Goal: Register for event/course

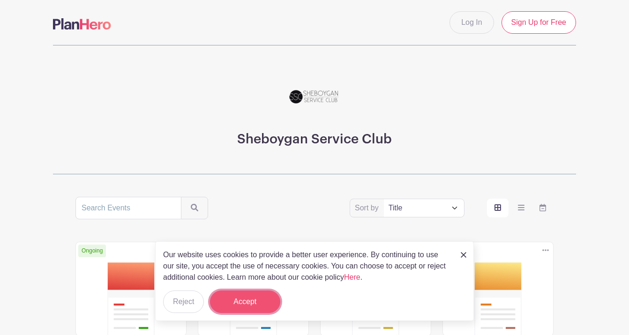
click at [245, 297] on button "Accept" at bounding box center [245, 301] width 70 height 22
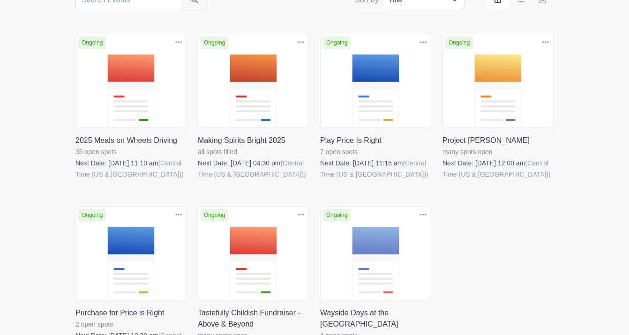
scroll to position [211, 0]
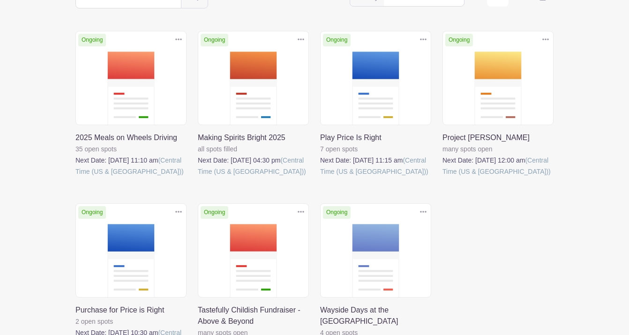
click at [75, 177] on link at bounding box center [75, 177] width 0 height 0
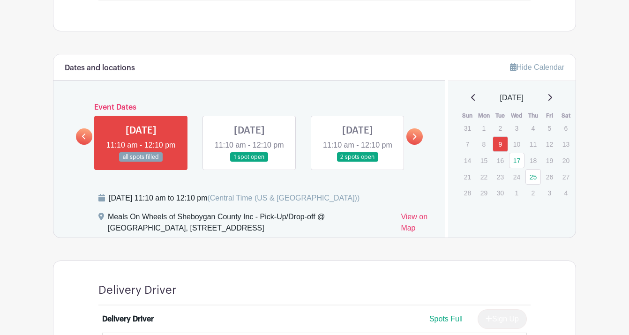
scroll to position [604, 0]
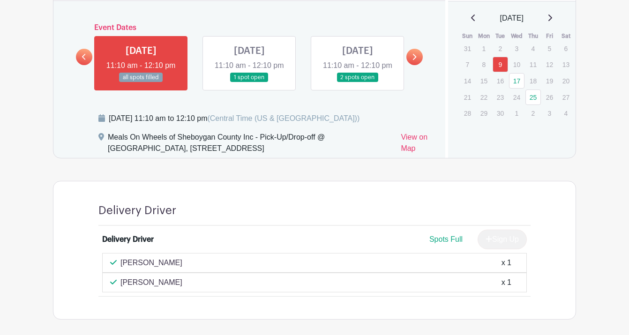
click at [411, 64] on link at bounding box center [414, 57] width 16 height 16
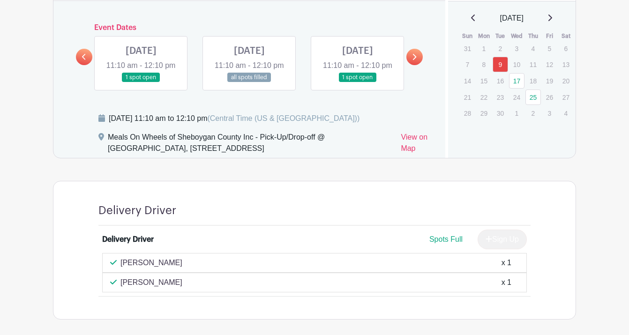
click at [84, 60] on icon at bounding box center [84, 57] width 4 height 6
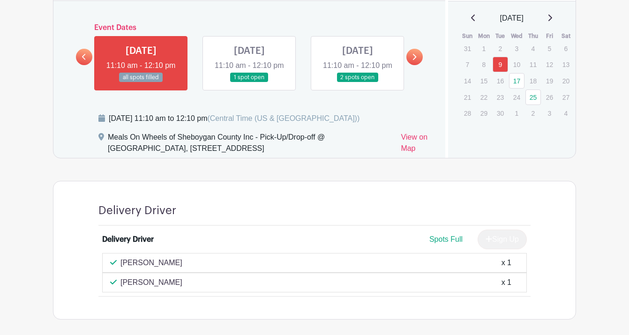
click at [357, 82] on link at bounding box center [357, 82] width 0 height 0
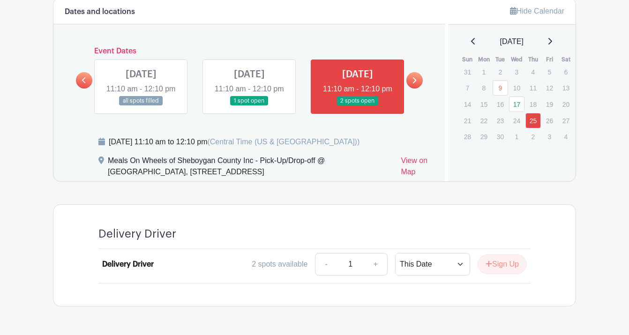
scroll to position [565, 0]
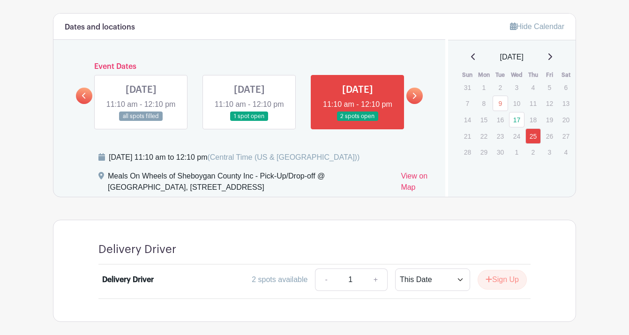
click at [417, 103] on link at bounding box center [414, 96] width 16 height 16
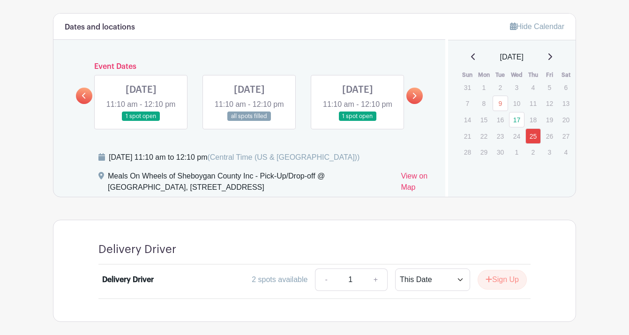
click at [83, 99] on icon at bounding box center [84, 95] width 4 height 7
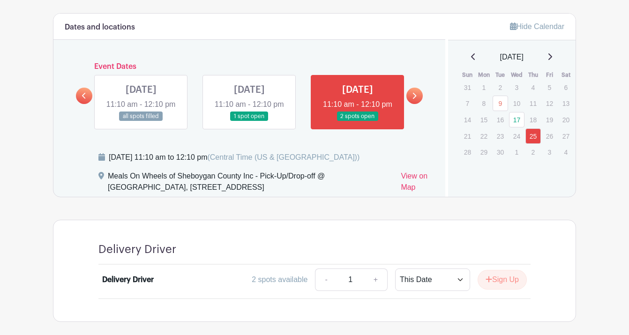
click at [141, 121] on link at bounding box center [141, 121] width 0 height 0
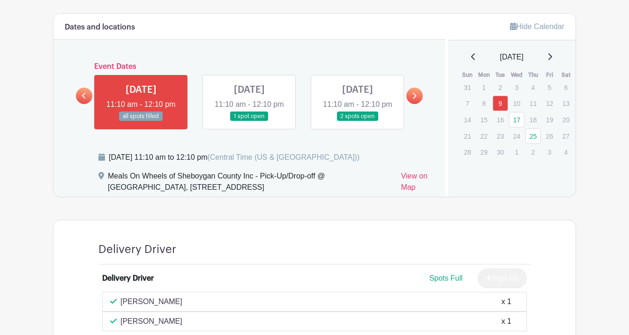
click at [249, 121] on link at bounding box center [249, 121] width 0 height 0
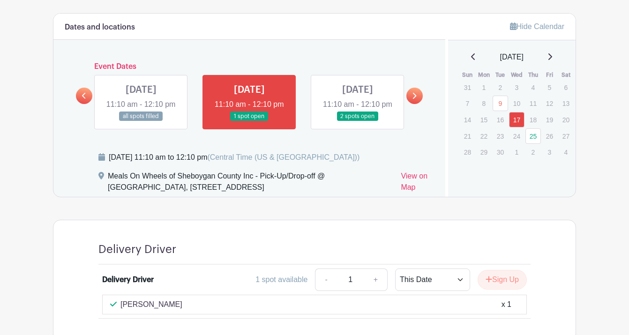
click at [357, 121] on link at bounding box center [357, 121] width 0 height 0
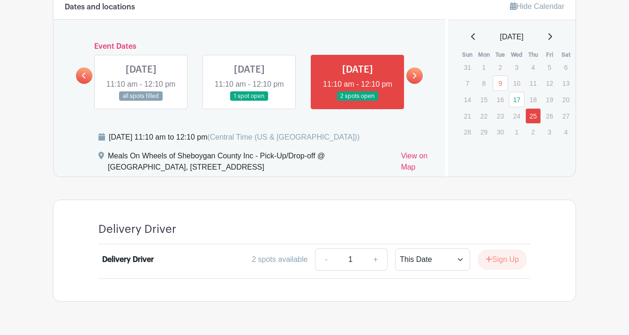
scroll to position [625, 0]
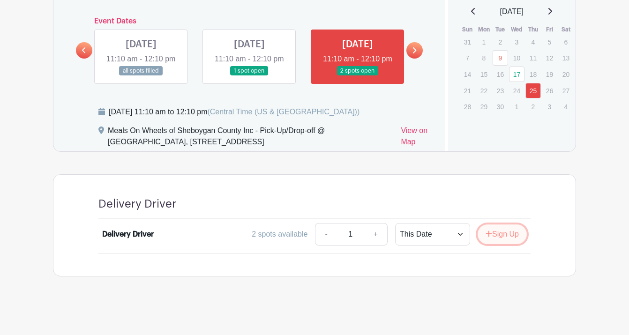
click at [503, 232] on button "Sign Up" at bounding box center [501, 234] width 49 height 20
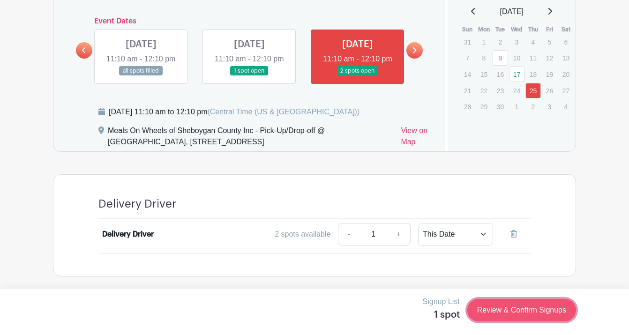
click at [534, 311] on link "Review & Confirm Signups" at bounding box center [521, 310] width 109 height 22
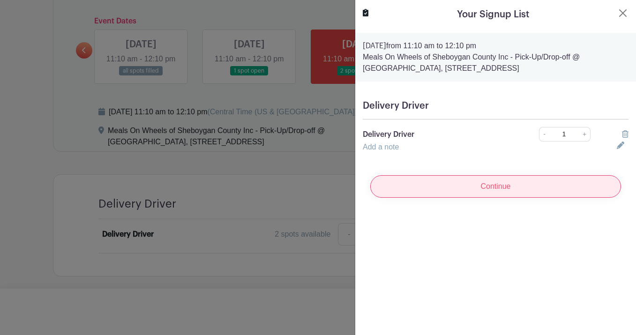
click at [495, 185] on input "Continue" at bounding box center [495, 186] width 251 height 22
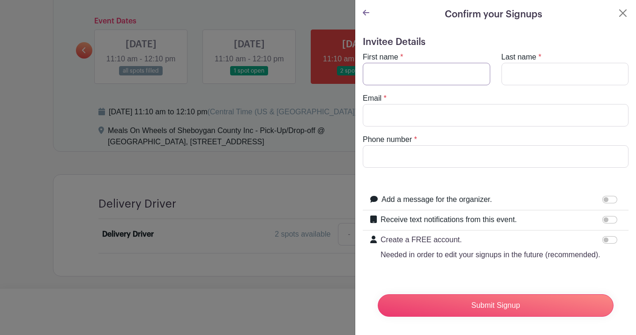
click at [426, 74] on input "First name" at bounding box center [426, 74] width 127 height 22
type input "Lauren"
type input "[PERSON_NAME]"
type input "[EMAIL_ADDRESS][DOMAIN_NAME]"
click at [466, 163] on input "Phone number" at bounding box center [496, 156] width 266 height 22
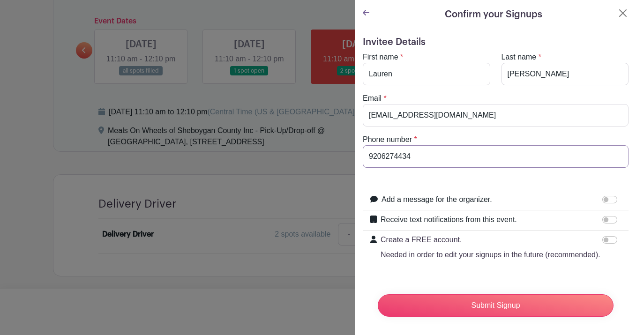
type input "9206274434"
click at [602, 217] on input "Receive text notifications from this event." at bounding box center [609, 219] width 15 height 7
checkbox input "true"
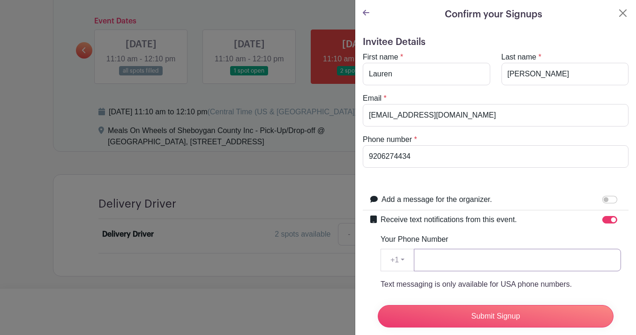
click at [471, 266] on input "Your Phone Number" at bounding box center [517, 260] width 207 height 22
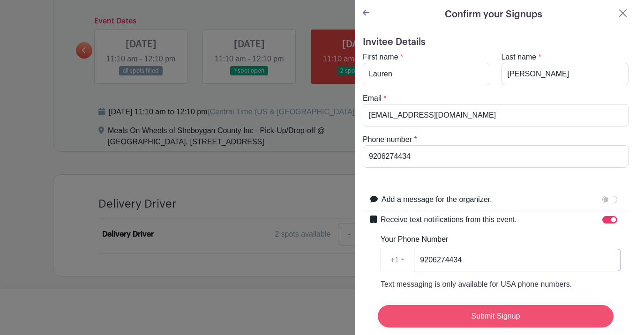
type input "9206274434"
click at [484, 306] on input "Submit Signup" at bounding box center [496, 316] width 236 height 22
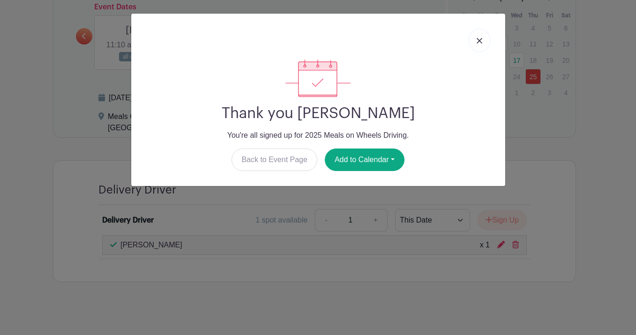
click at [479, 47] on link at bounding box center [479, 40] width 22 height 23
